Goal: Information Seeking & Learning: Learn about a topic

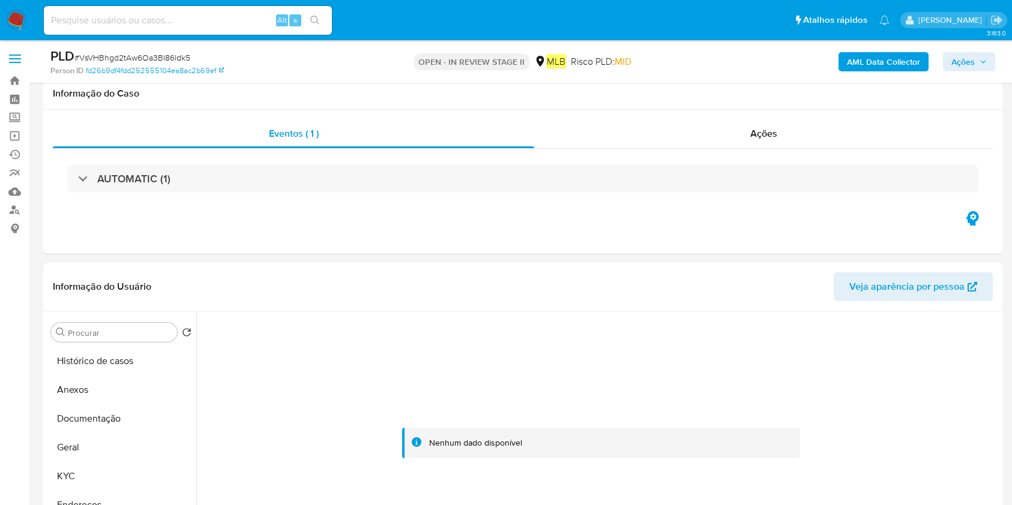
select select "10"
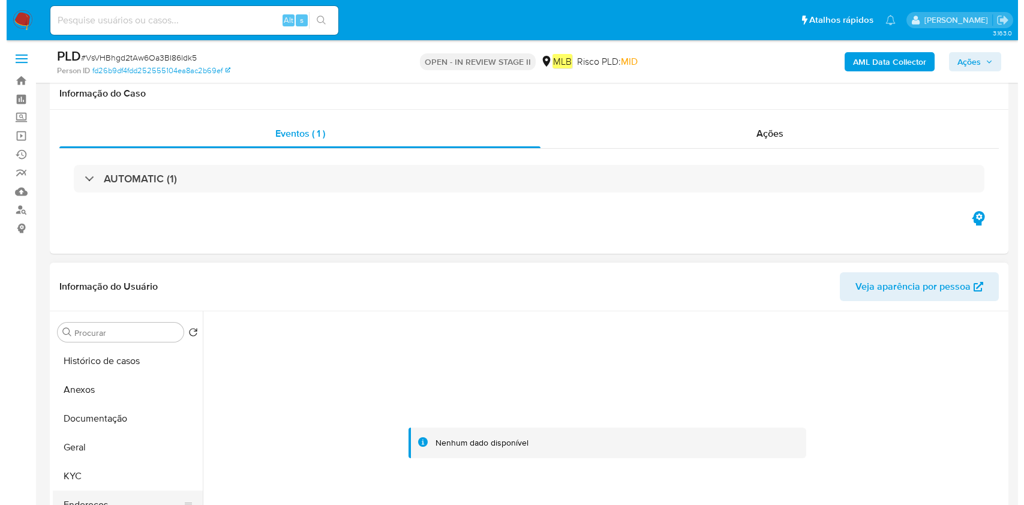
scroll to position [160, 0]
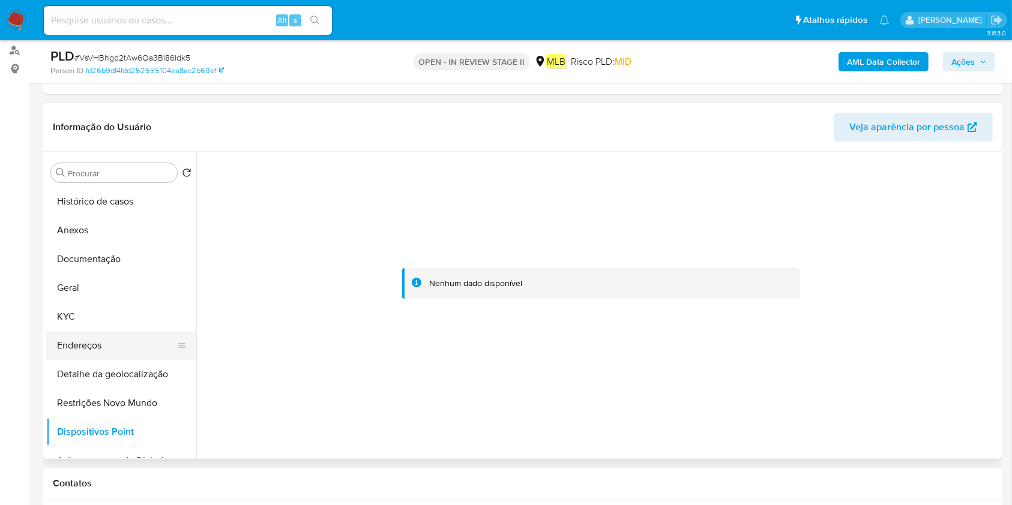
click at [112, 335] on button "Endereços" at bounding box center [116, 345] width 140 height 29
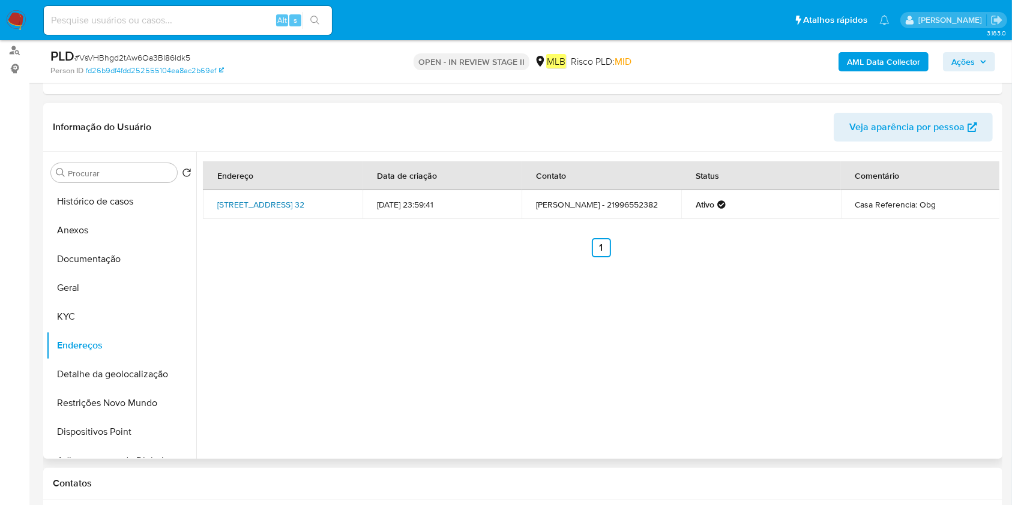
click at [227, 199] on link "Rua G 32, Rio De Janeiro, Rio De Janeiro, 21044560, Brasil 32" at bounding box center [260, 205] width 87 height 12
drag, startPoint x: 215, startPoint y: 194, endPoint x: 244, endPoint y: 209, distance: 33.0
click at [244, 209] on td "Rua G 32, Rio De Janeiro, Rio De Janeiro, 21044560, Brasil 32" at bounding box center [283, 204] width 160 height 29
copy link "Rua G 32, Rio De Janeiro, Rio De Janeiro"
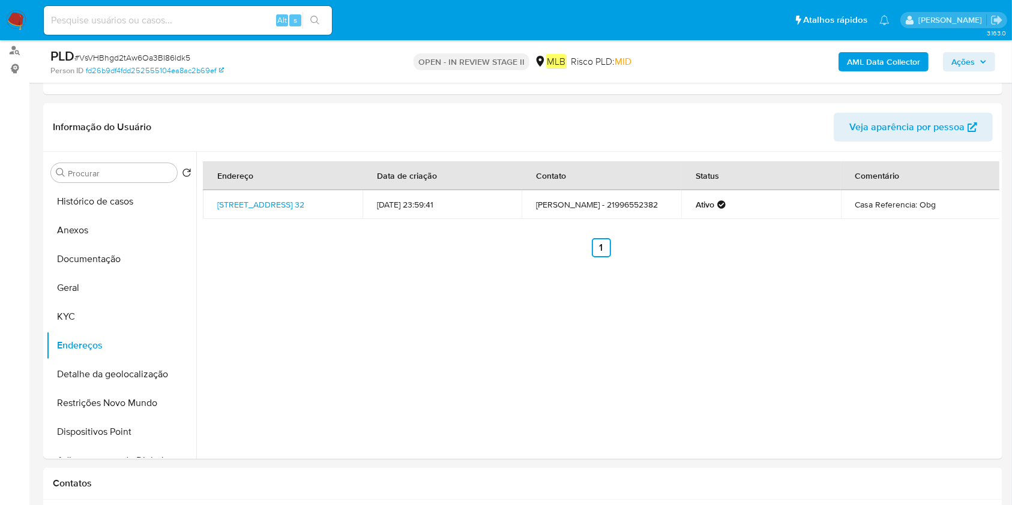
click at [869, 61] on b "AML Data Collector" at bounding box center [883, 61] width 73 height 19
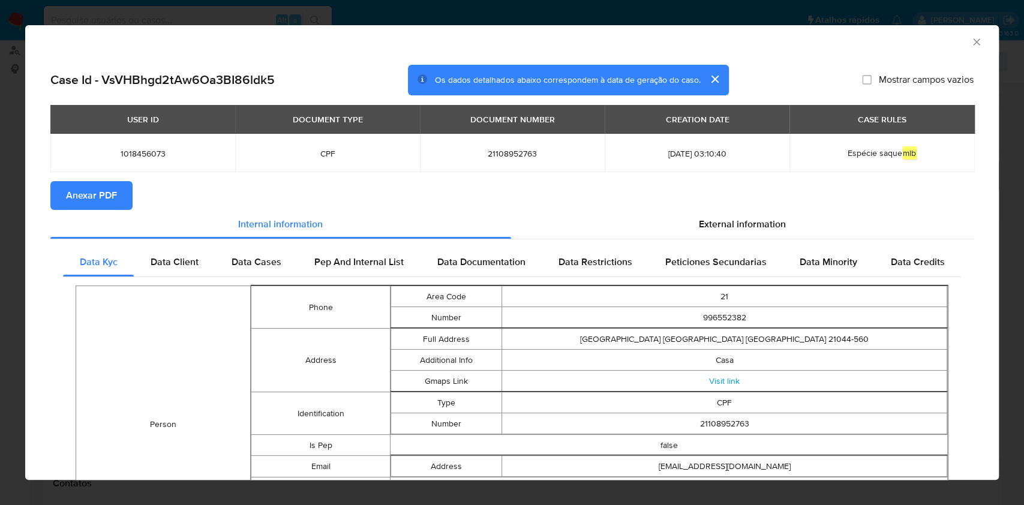
click at [91, 197] on span "Anexar PDF" at bounding box center [91, 195] width 51 height 26
click at [971, 41] on icon "Fechar a janela" at bounding box center [977, 42] width 12 height 12
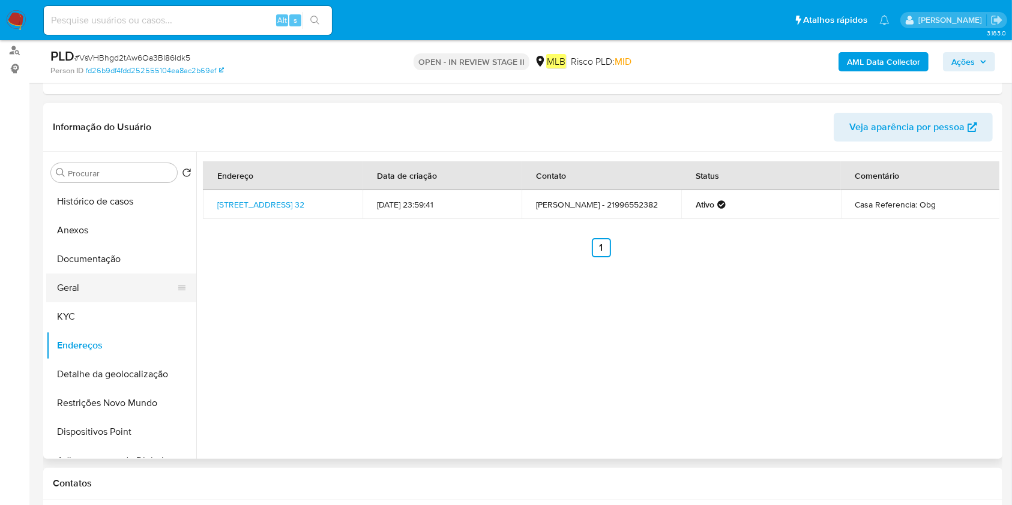
click at [125, 284] on button "Geral" at bounding box center [116, 288] width 140 height 29
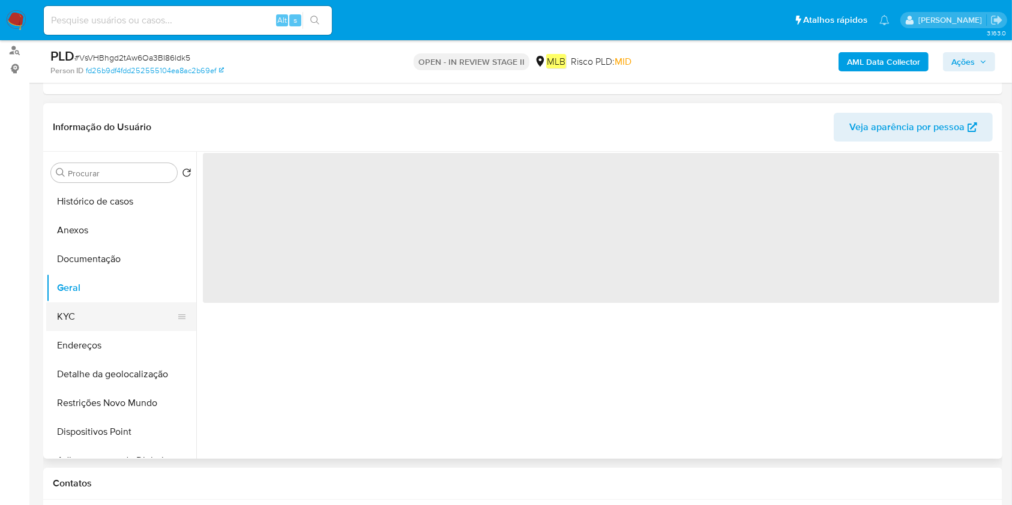
click at [95, 317] on button "KYC" at bounding box center [116, 316] width 140 height 29
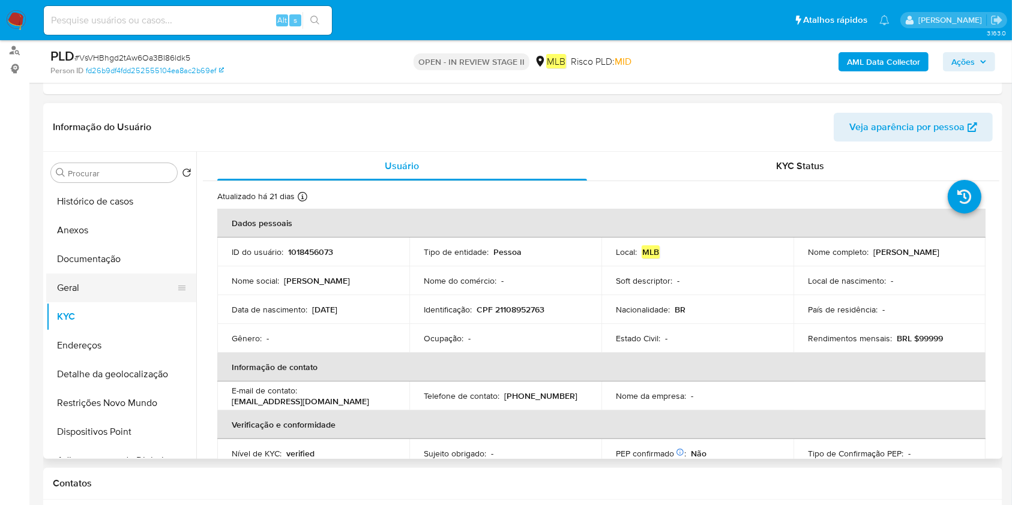
click at [120, 282] on button "Geral" at bounding box center [116, 288] width 140 height 29
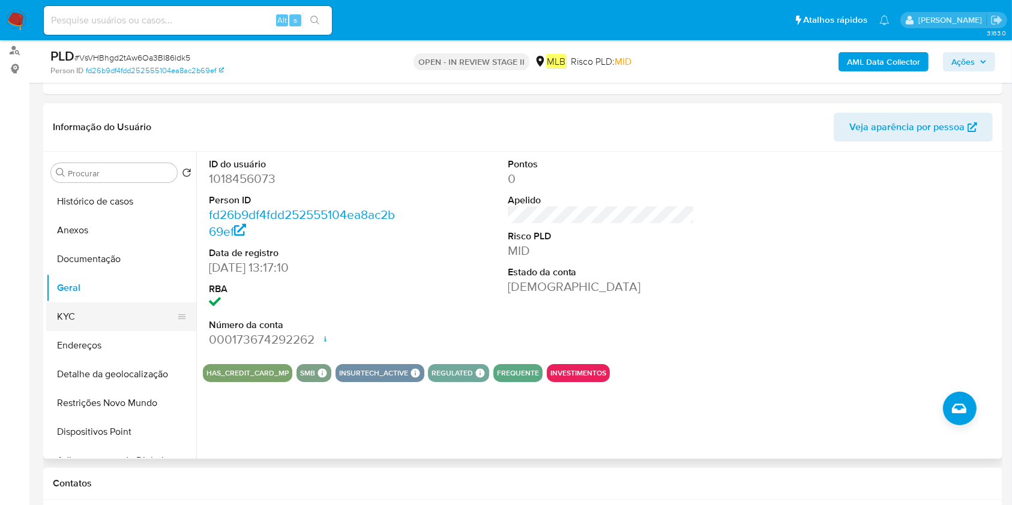
click at [78, 314] on button "KYC" at bounding box center [116, 316] width 140 height 29
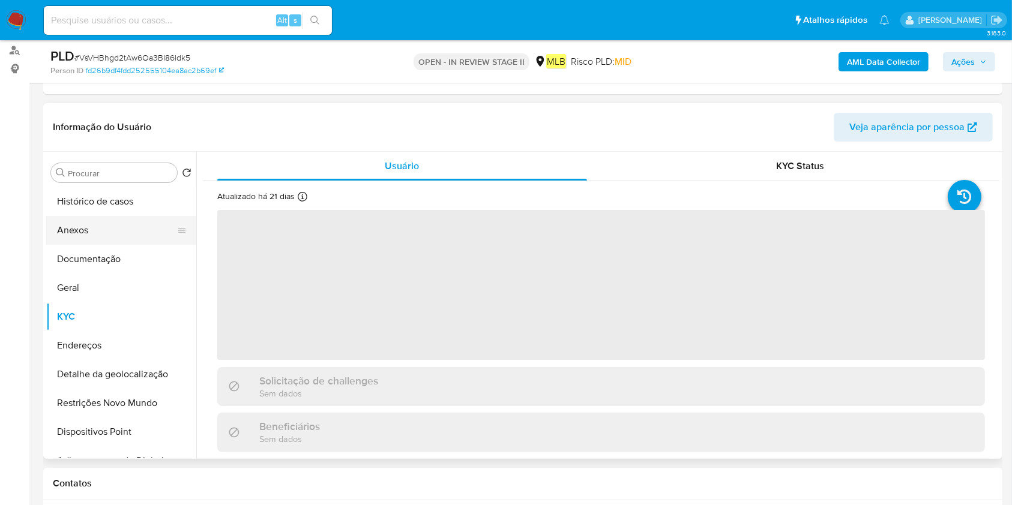
click at [116, 228] on button "Anexos" at bounding box center [116, 230] width 140 height 29
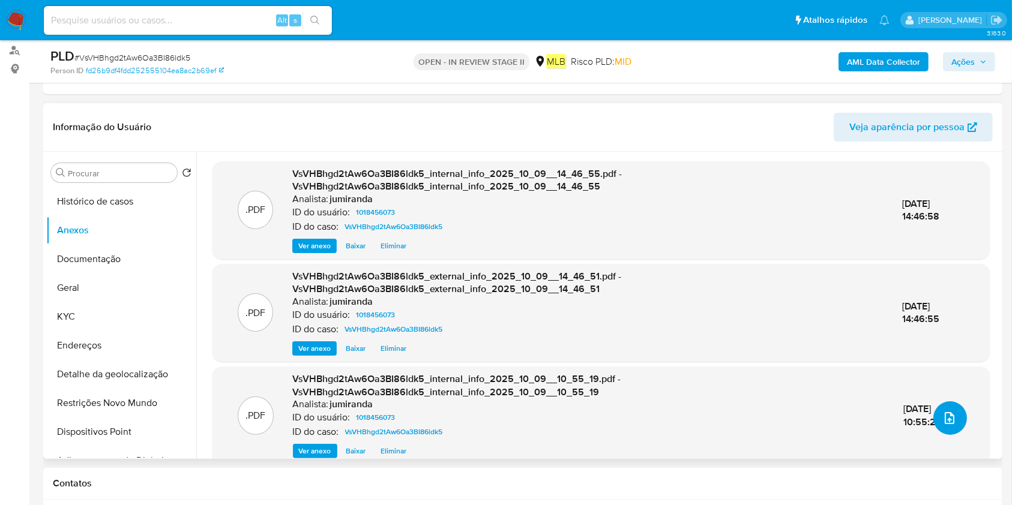
click at [943, 424] on icon "upload-file" at bounding box center [949, 418] width 14 height 14
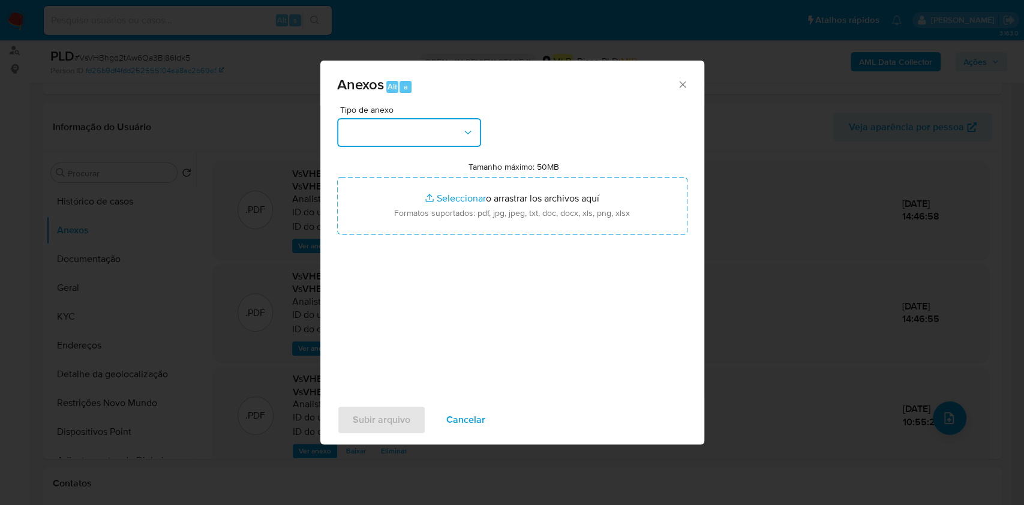
click at [469, 143] on button "button" at bounding box center [409, 132] width 144 height 29
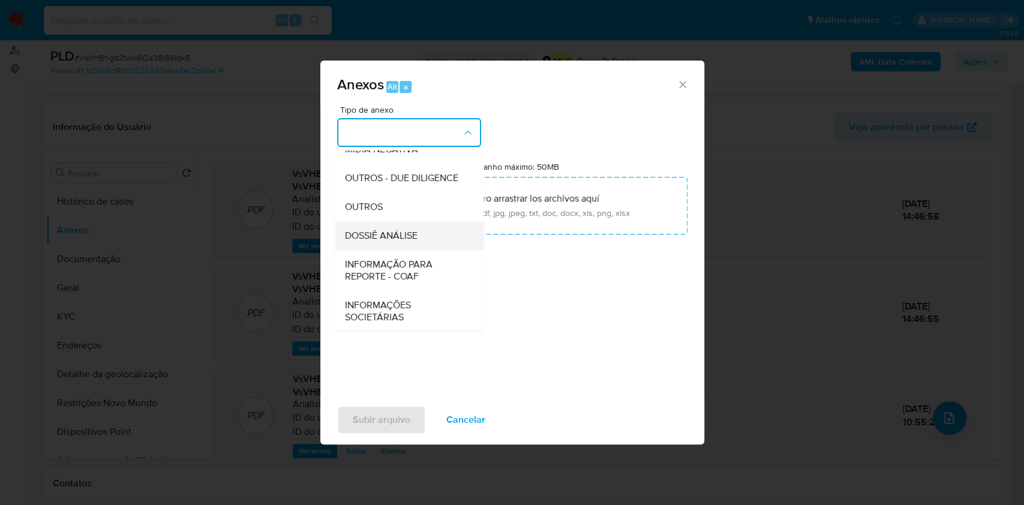
click at [408, 250] on div "DOSSIÊ ANÁLISE" at bounding box center [405, 235] width 122 height 29
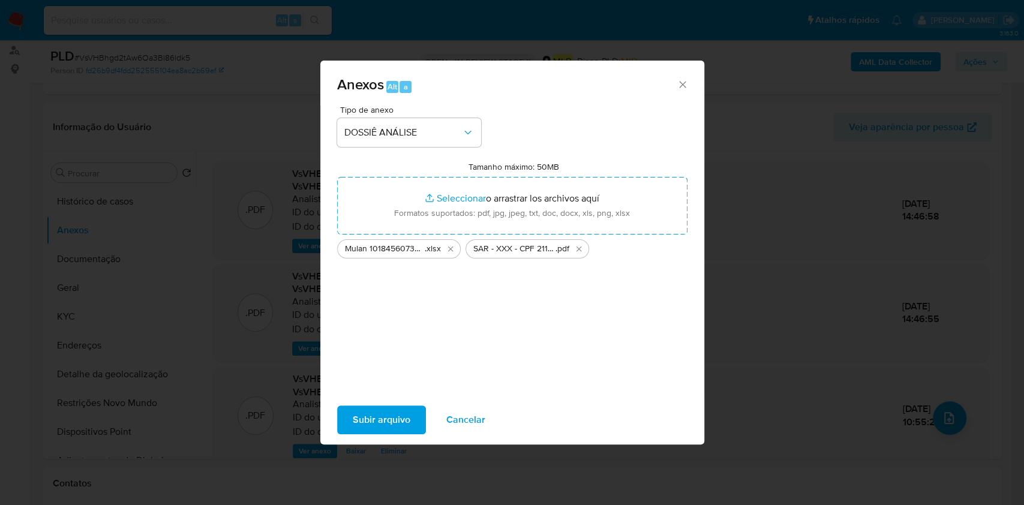
click at [383, 422] on span "Subir arquivo" at bounding box center [382, 420] width 58 height 26
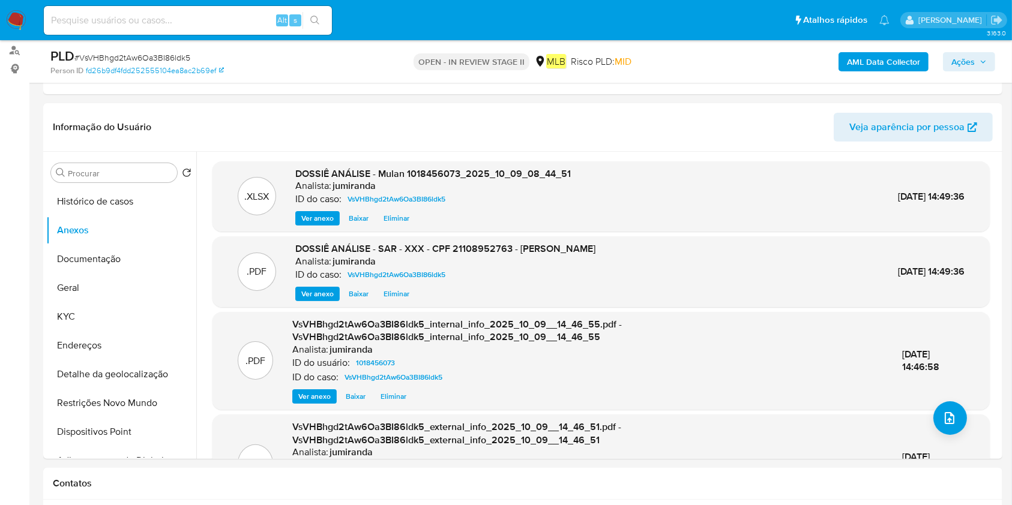
click at [979, 62] on icon "button" at bounding box center [982, 61] width 7 height 7
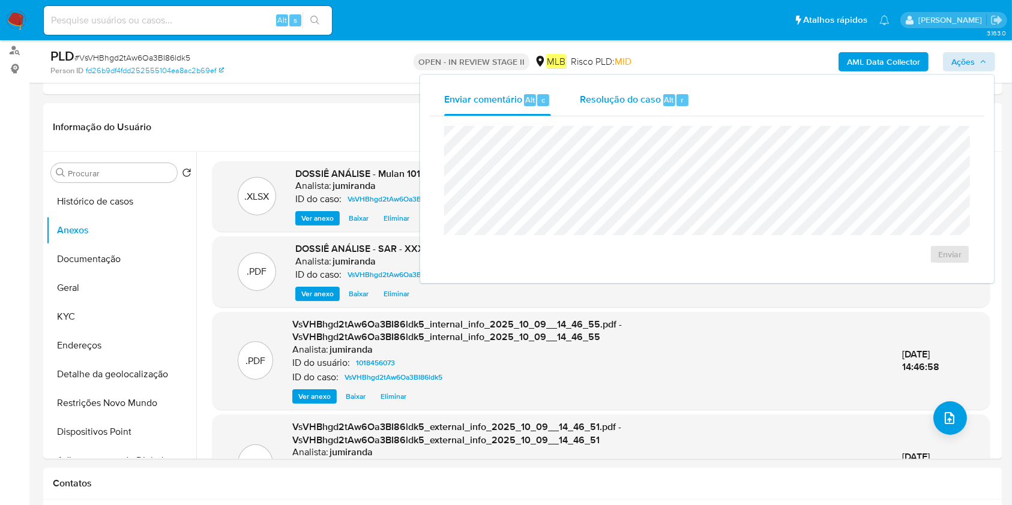
click at [615, 97] on span "Resolução do caso" at bounding box center [620, 99] width 81 height 14
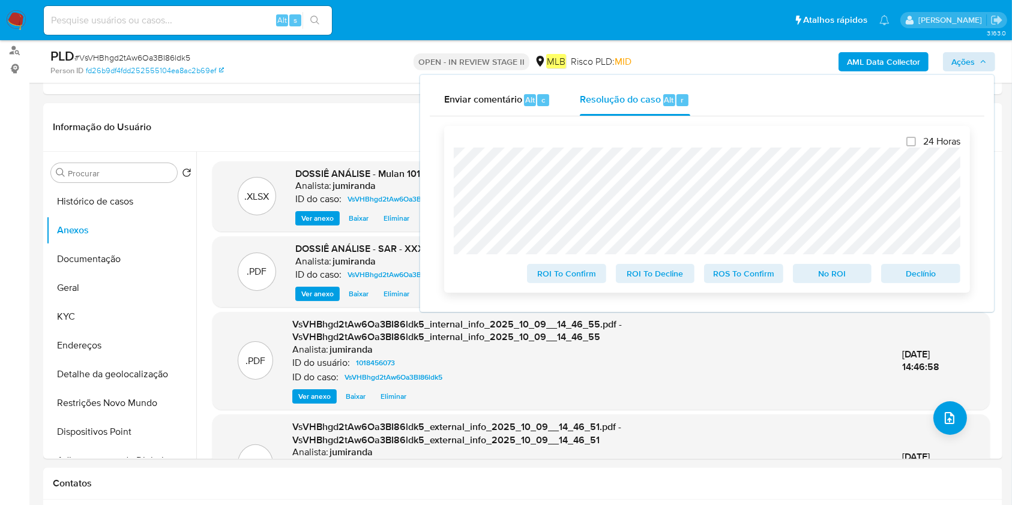
click at [742, 279] on span "ROS To Confirm" at bounding box center [743, 273] width 62 height 17
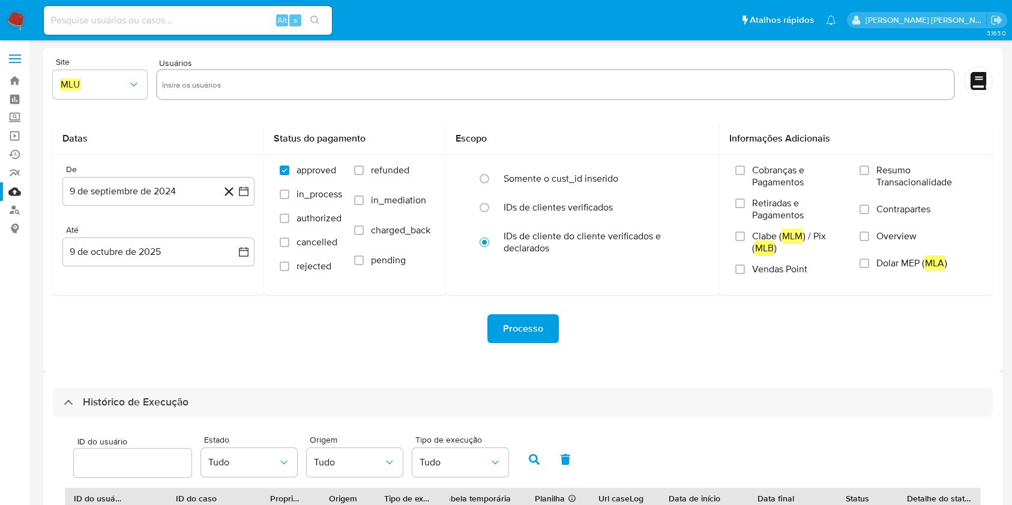
select select "10"
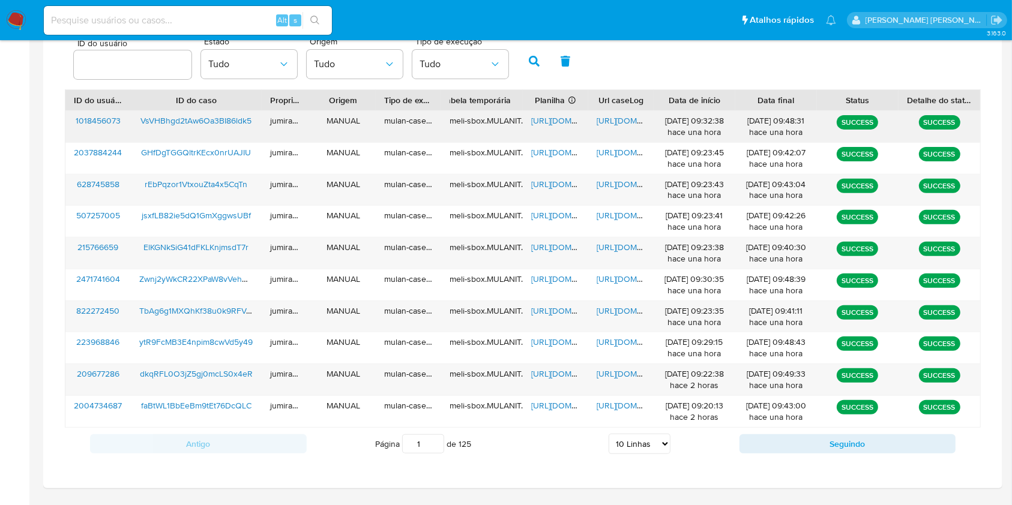
scroll to position [398, 0]
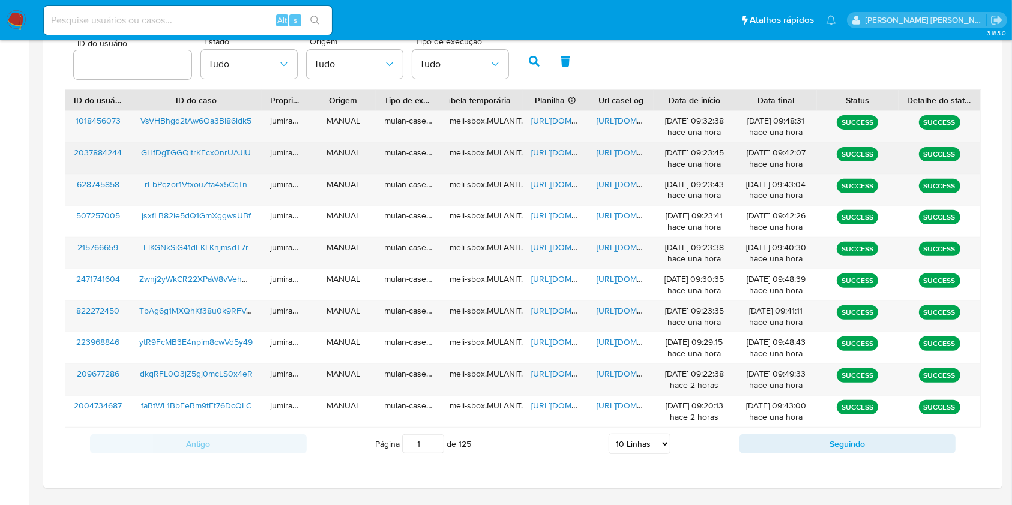
click at [557, 155] on span "[URL][DOMAIN_NAME]" at bounding box center [572, 152] width 83 height 12
click at [614, 155] on span "[URL][DOMAIN_NAME]" at bounding box center [637, 152] width 83 height 12
click at [216, 153] on span "GHfDgTGGQltrKEcx0nrUAJIU" at bounding box center [196, 152] width 110 height 12
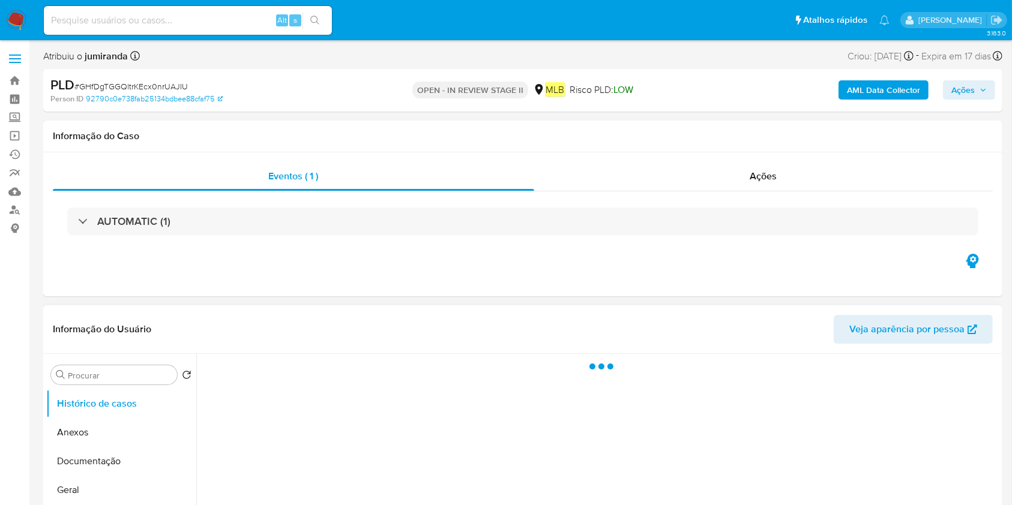
select select "10"
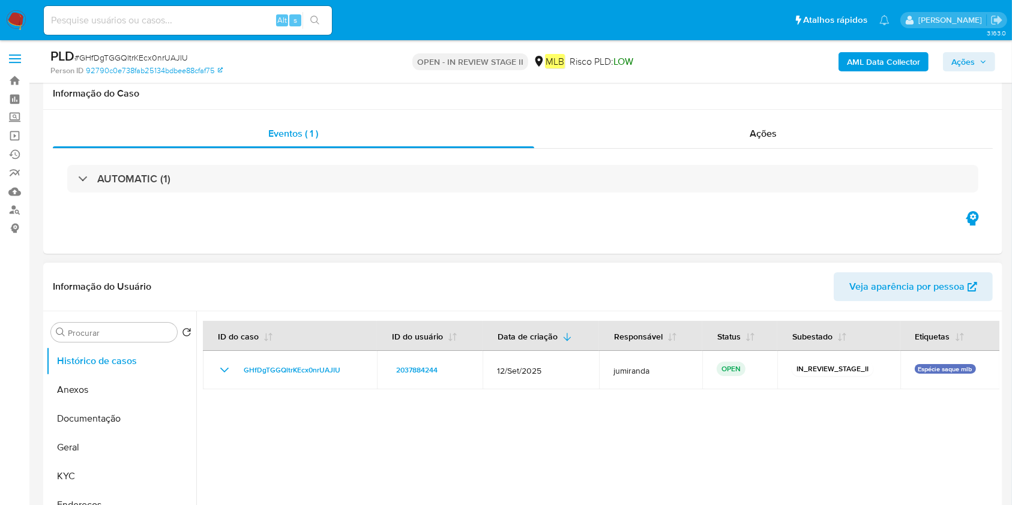
scroll to position [160, 0]
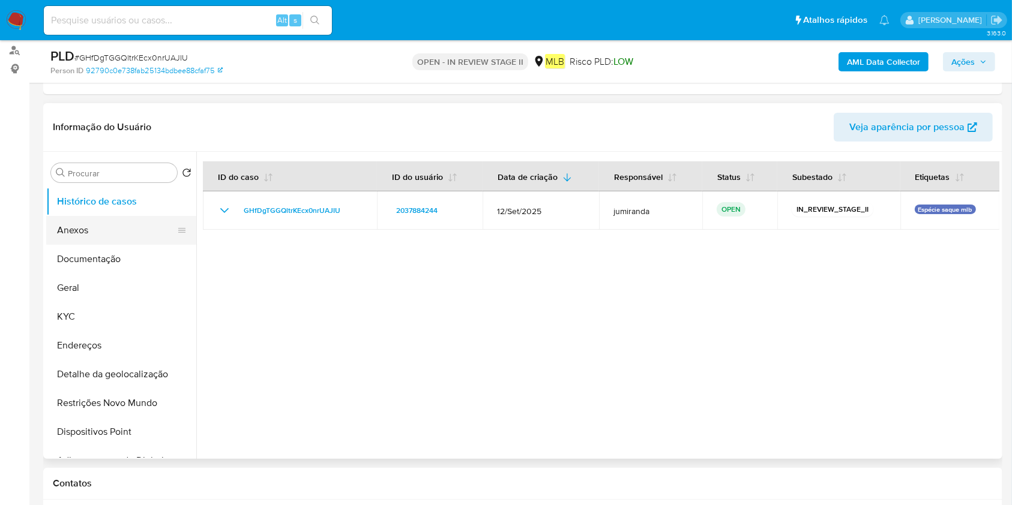
click at [68, 230] on button "Anexos" at bounding box center [116, 230] width 140 height 29
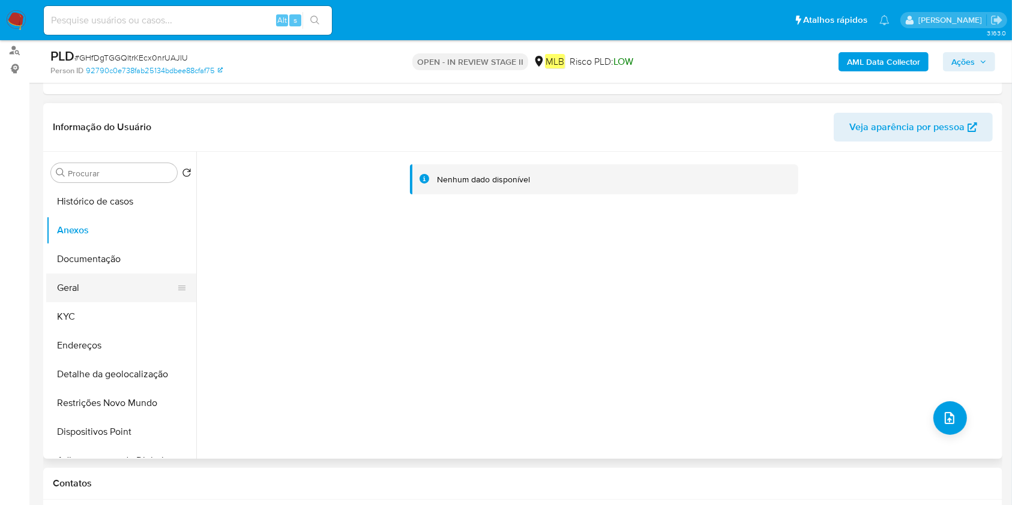
click at [70, 295] on button "Geral" at bounding box center [116, 288] width 140 height 29
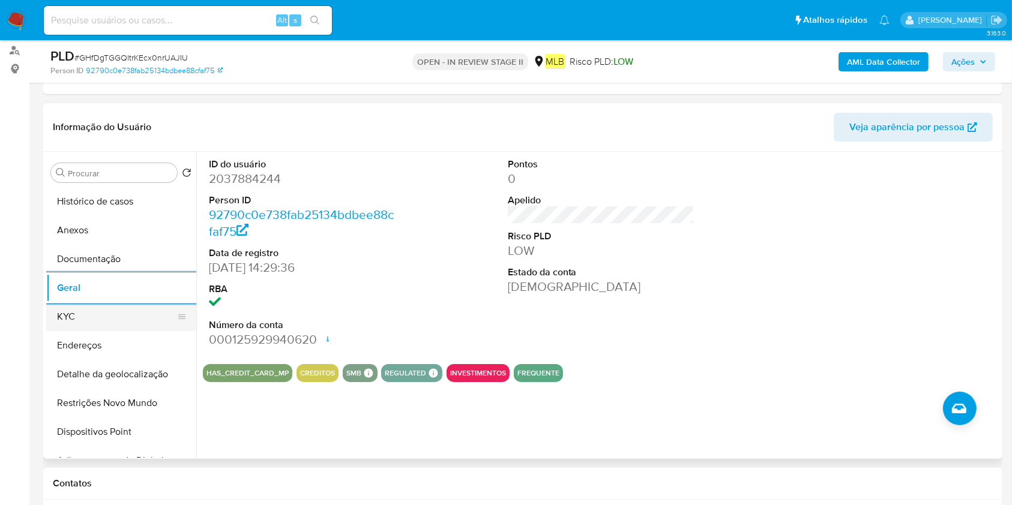
drag, startPoint x: 118, startPoint y: 326, endPoint x: 127, endPoint y: 313, distance: 16.0
click at [118, 326] on button "KYC" at bounding box center [116, 316] width 140 height 29
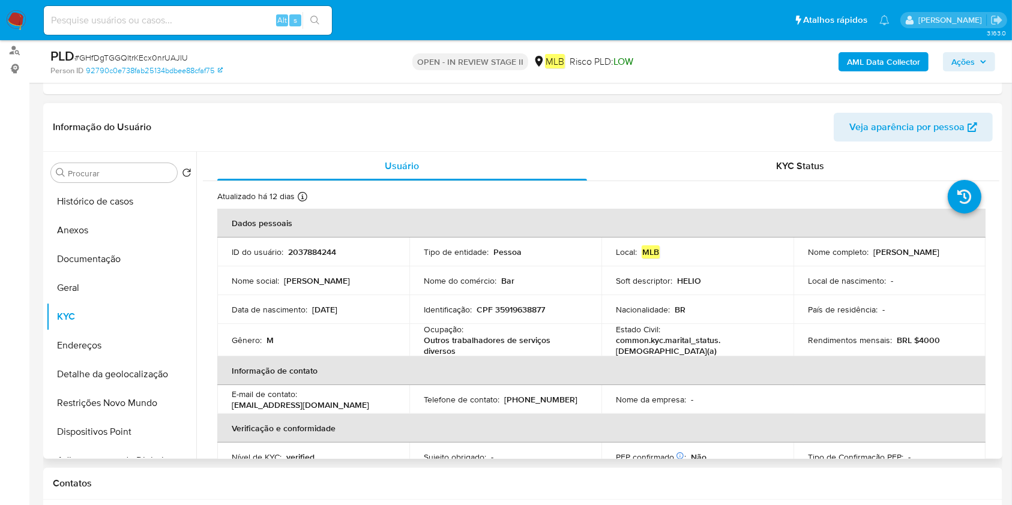
click at [462, 343] on p "Outros trabalhadores de serviços diversos" at bounding box center [503, 346] width 158 height 22
copy div "Ocupação : Outros trabalhadores de serviços diversos"
click at [91, 205] on button "Histórico de casos" at bounding box center [116, 201] width 140 height 29
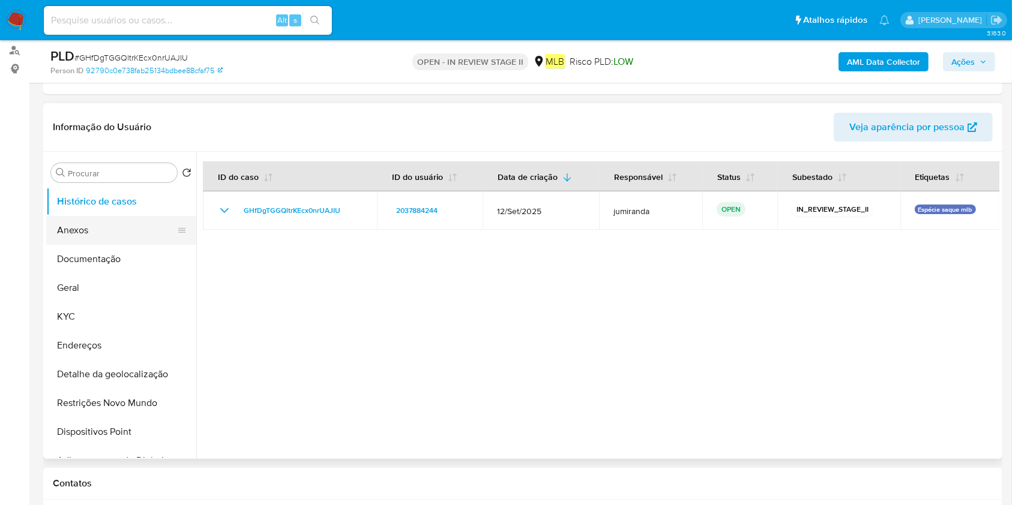
click at [91, 223] on button "Anexos" at bounding box center [116, 230] width 140 height 29
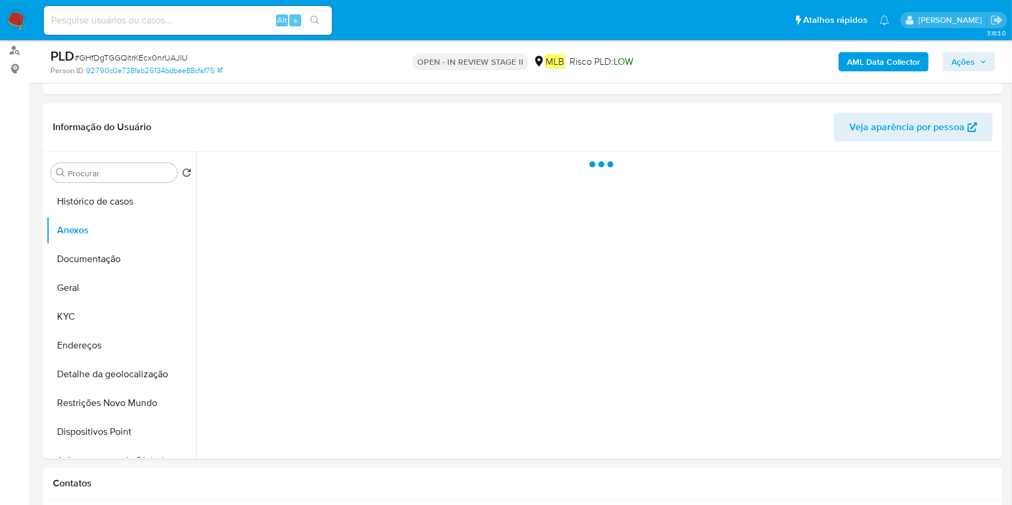
click at [889, 64] on b "AML Data Collector" at bounding box center [883, 61] width 73 height 19
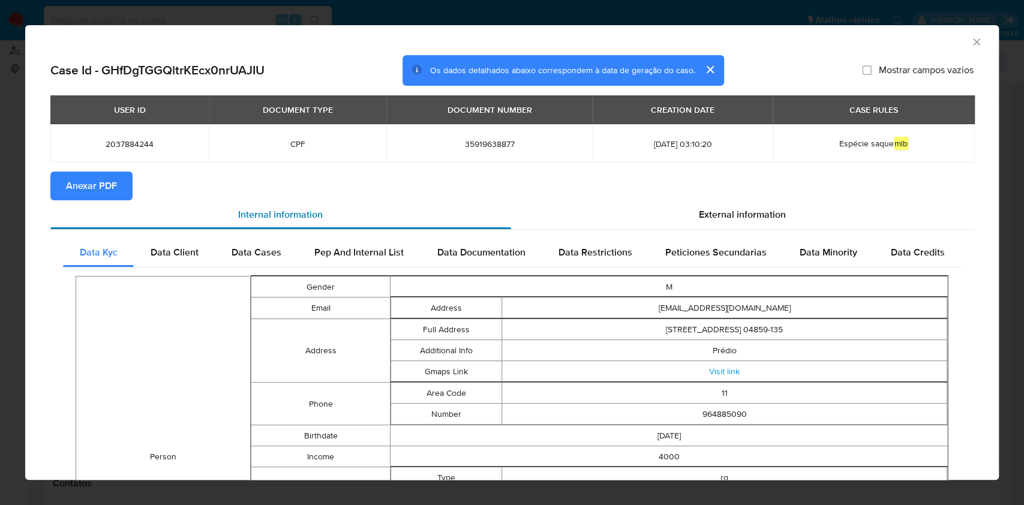
click at [115, 203] on div "Internal information" at bounding box center [280, 214] width 461 height 29
click at [125, 188] on button "Anexar PDF" at bounding box center [91, 186] width 82 height 29
click at [971, 38] on icon "Fechar a janela" at bounding box center [977, 42] width 12 height 12
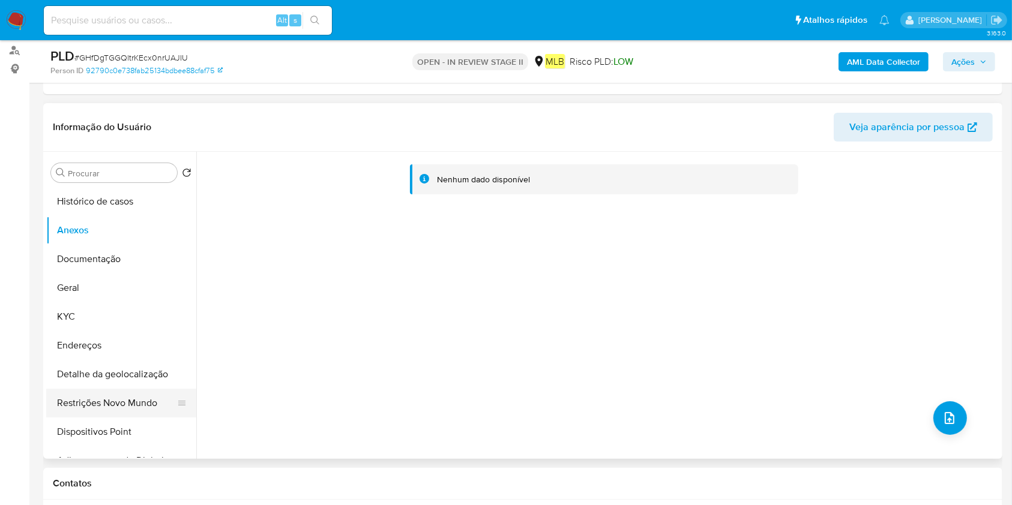
click at [96, 403] on button "Restrições Novo Mundo" at bounding box center [116, 403] width 140 height 29
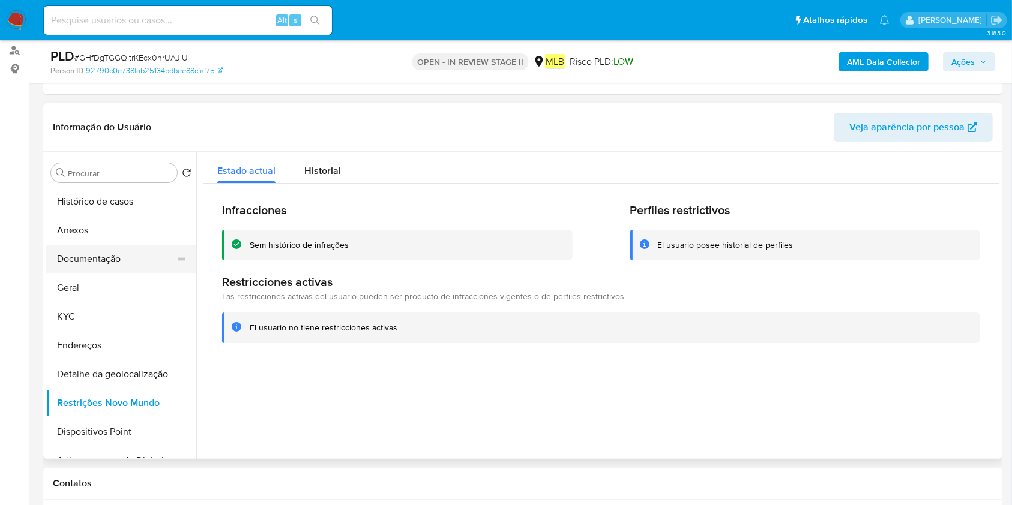
click at [104, 256] on button "Documentação" at bounding box center [116, 259] width 140 height 29
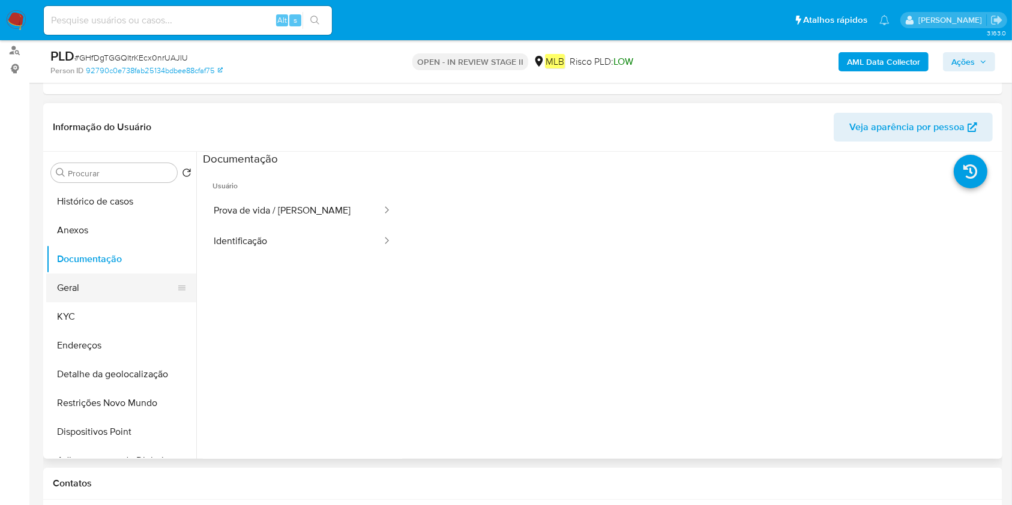
click at [63, 281] on button "Geral" at bounding box center [116, 288] width 140 height 29
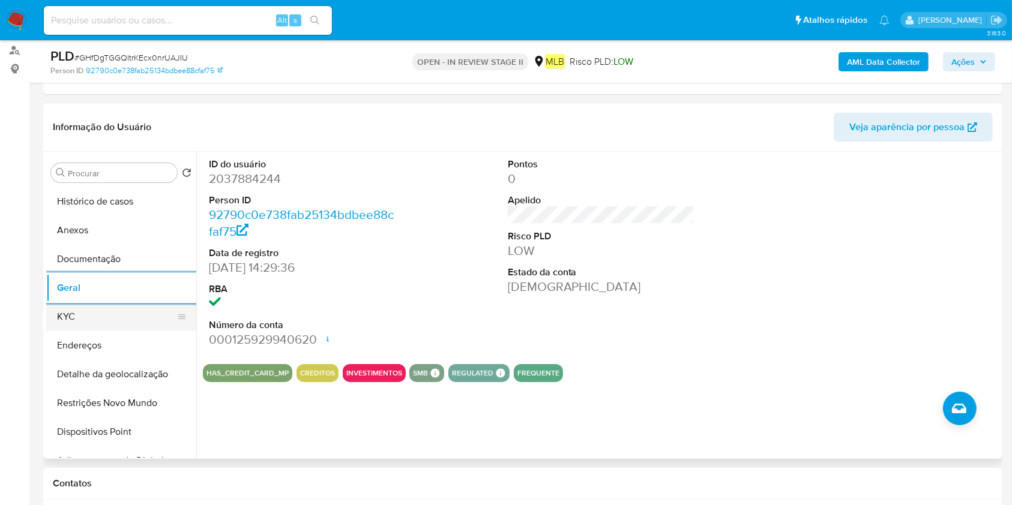
click at [115, 318] on button "KYC" at bounding box center [116, 316] width 140 height 29
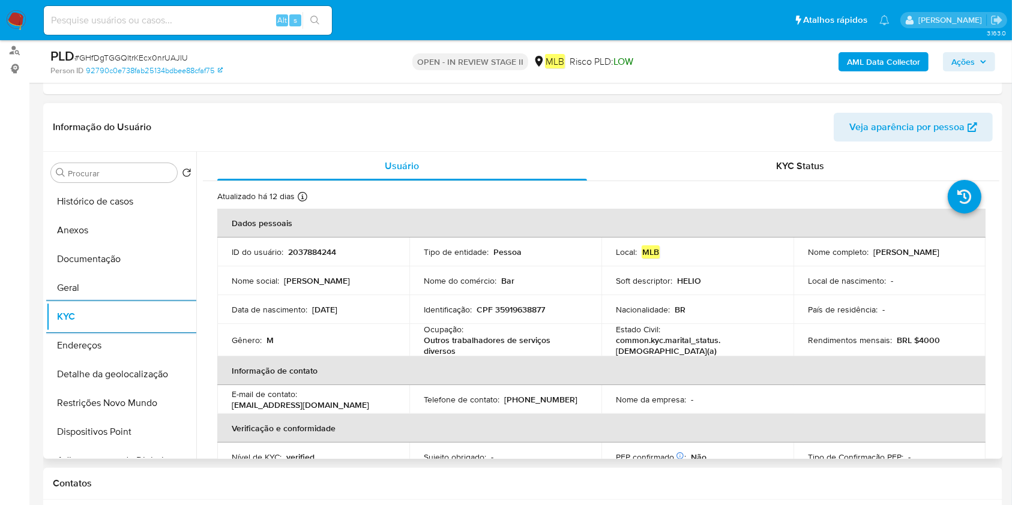
scroll to position [0, 0]
